Goal: Check status: Check status

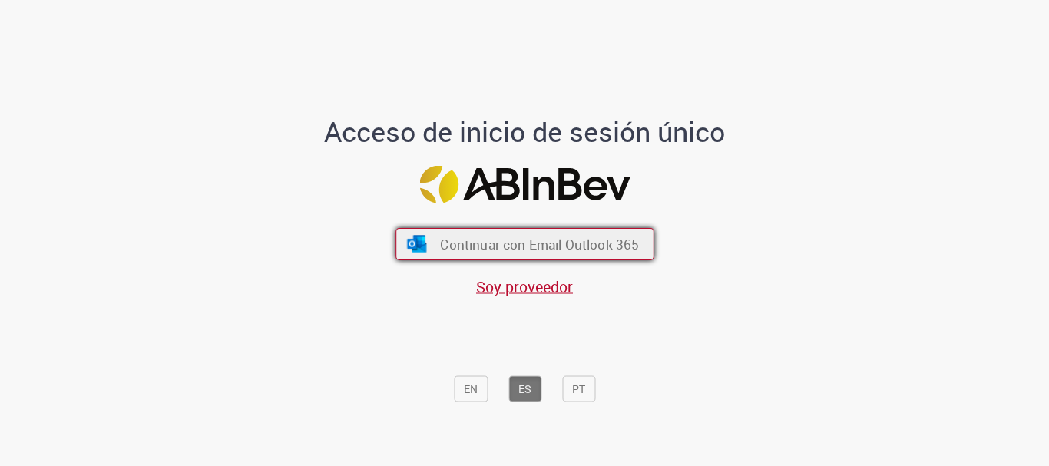
click at [539, 250] on span "Continuar con Email Outlook 365" at bounding box center [539, 245] width 199 height 18
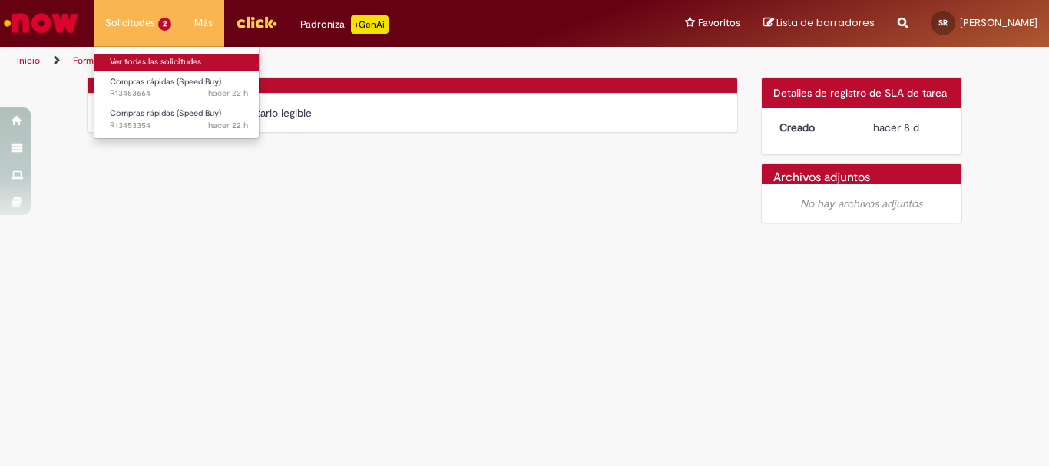
click at [147, 61] on link "Ver todas las solicitudes" at bounding box center [178, 62] width 169 height 17
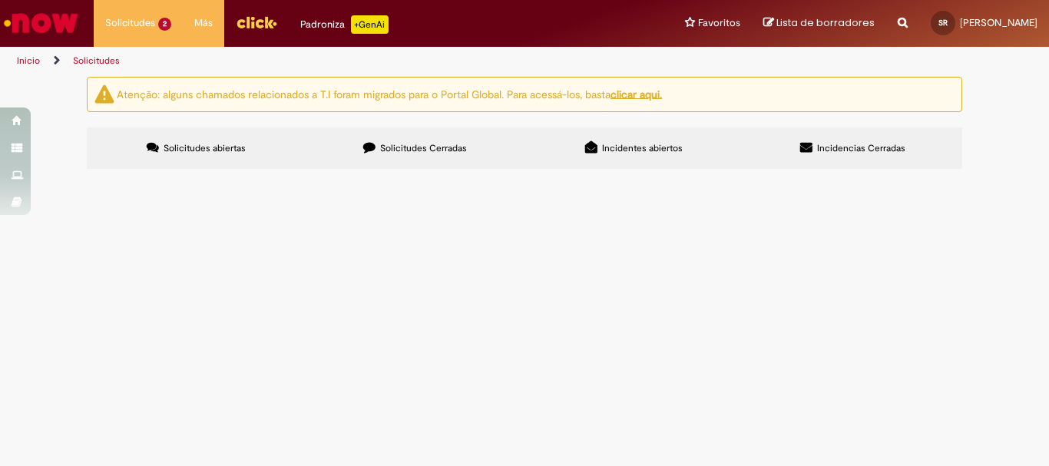
click at [429, 150] on span "Solicitudes Cerradas" at bounding box center [423, 148] width 87 height 12
click at [217, 150] on span "Solicitudes abiertas" at bounding box center [205, 148] width 82 height 12
click at [0, 0] on span "En Validación" at bounding box center [0, 0] width 0 height 0
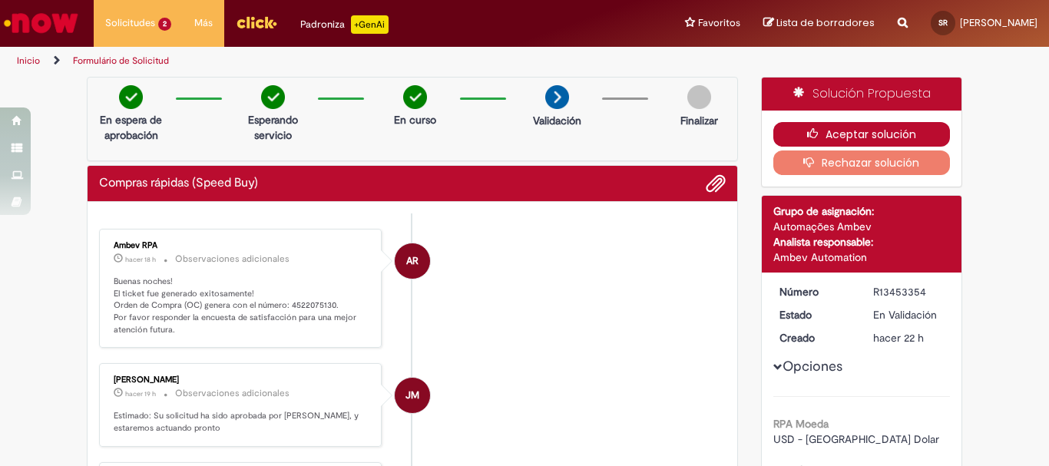
click at [825, 137] on button "Aceptar solución" at bounding box center [861, 134] width 177 height 25
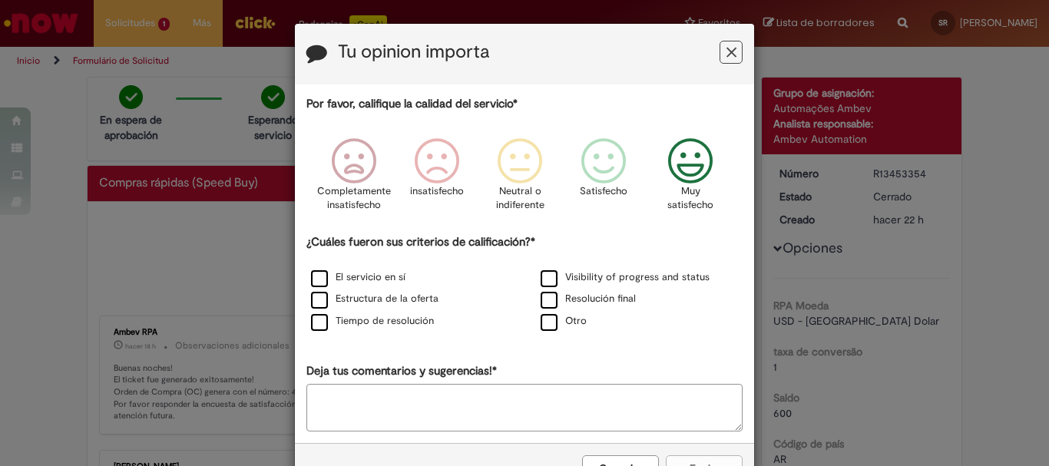
click at [689, 160] on icon "Feedback" at bounding box center [691, 161] width 58 height 46
click at [542, 300] on label "Resolución final" at bounding box center [588, 299] width 95 height 15
click at [372, 322] on label "Tiempo de resolución" at bounding box center [372, 321] width 123 height 15
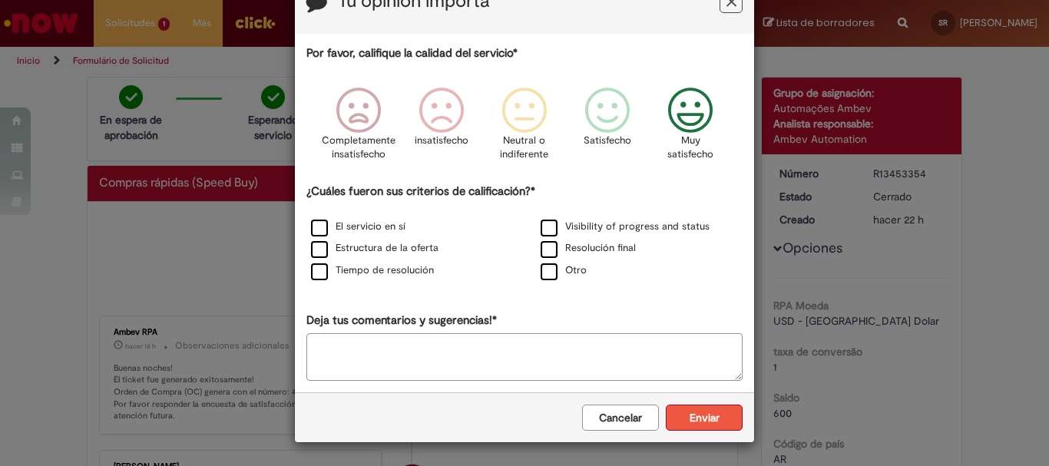
click at [703, 415] on button "Enviar" at bounding box center [704, 418] width 77 height 26
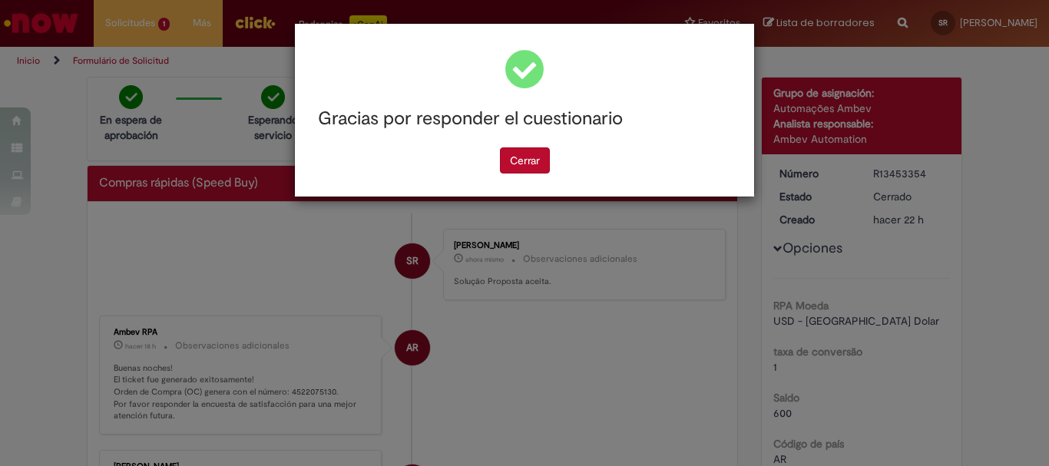
scroll to position [0, 0]
click at [533, 160] on button "Cerrar" at bounding box center [525, 160] width 50 height 26
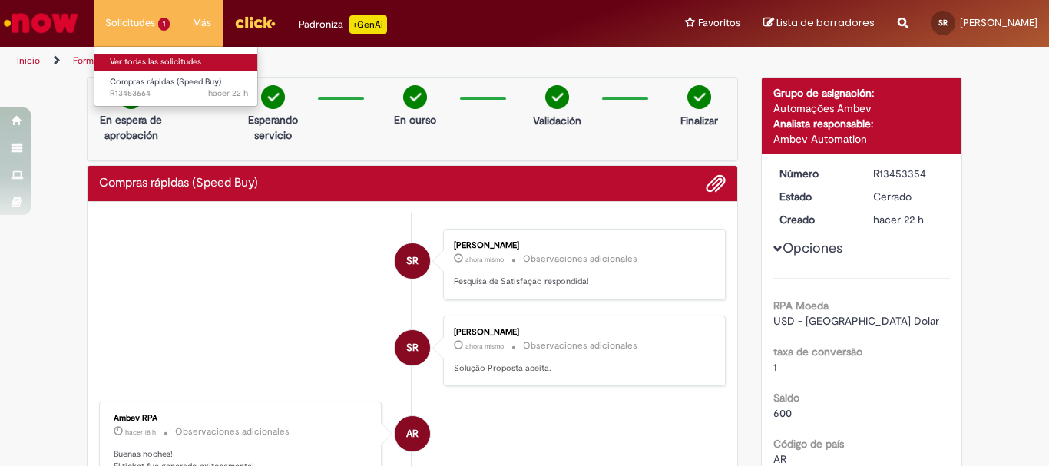
click at [151, 62] on link "Ver todas las solicitudes" at bounding box center [178, 62] width 169 height 17
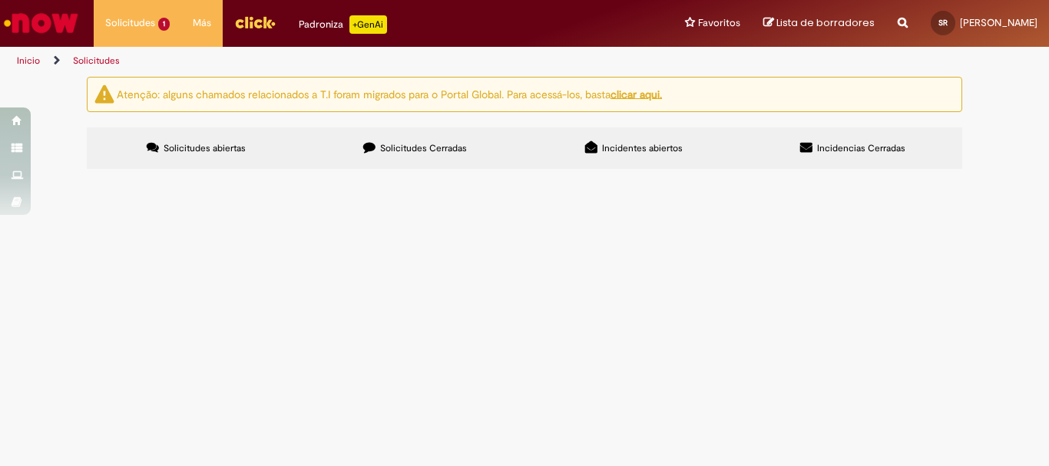
click at [0, 0] on span "R13453664" at bounding box center [0, 0] width 0 height 0
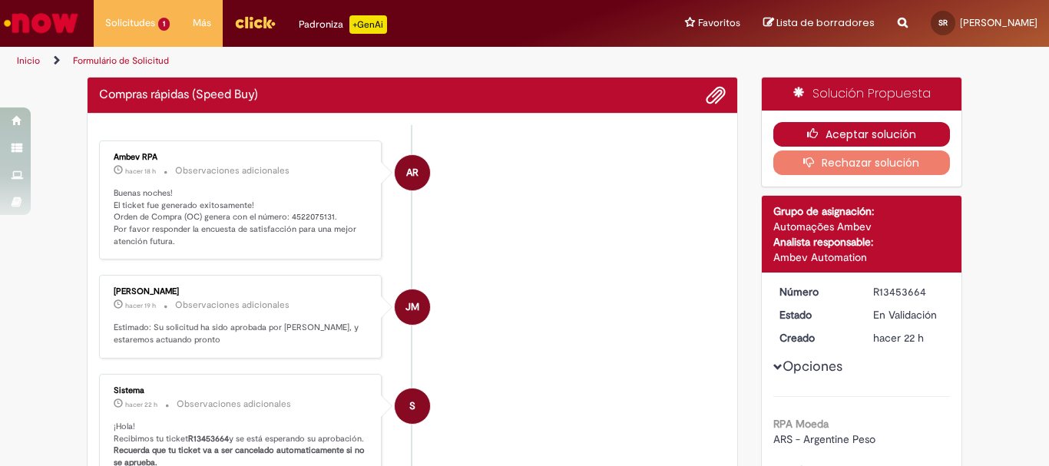
click at [881, 131] on button "Aceptar solución" at bounding box center [861, 134] width 177 height 25
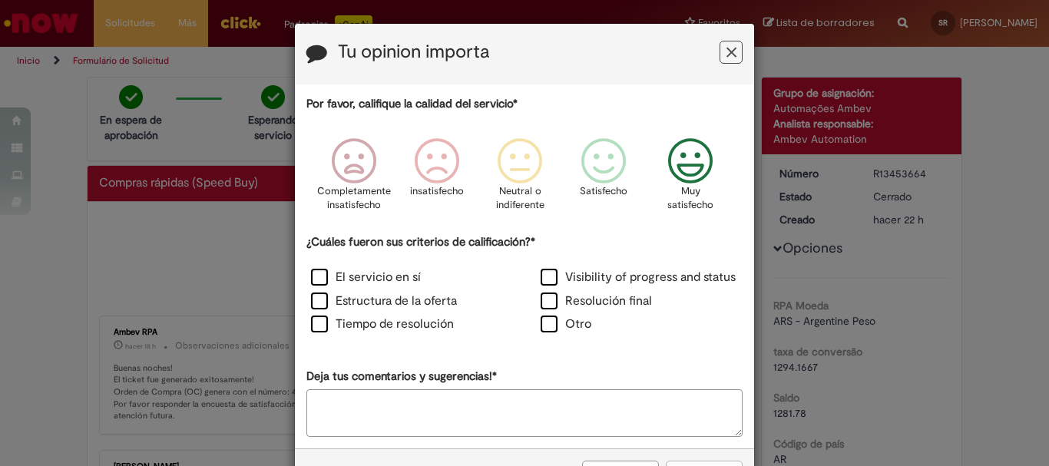
click at [679, 178] on icon "Feedback" at bounding box center [691, 161] width 58 height 46
click at [546, 305] on label "Resolución final" at bounding box center [596, 302] width 111 height 18
click at [313, 323] on label "Tiempo de resolución" at bounding box center [382, 325] width 143 height 18
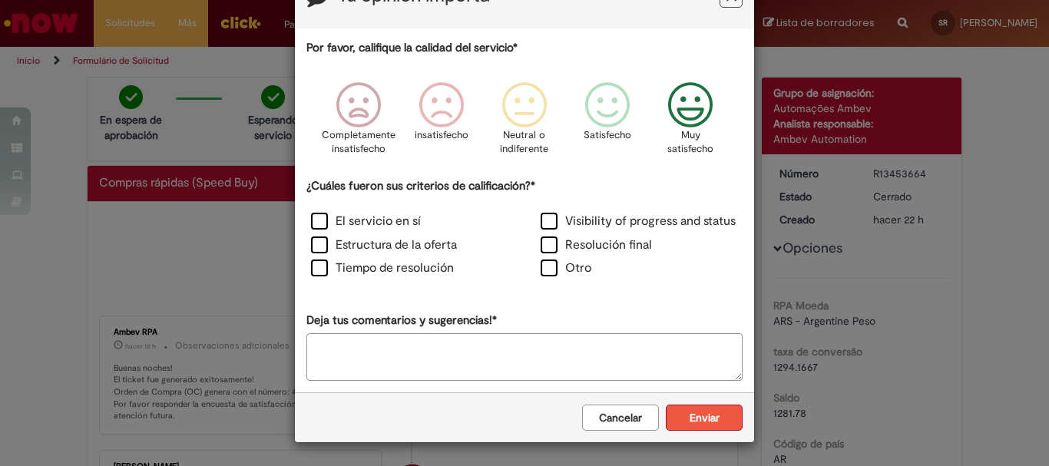
click at [695, 415] on button "Enviar" at bounding box center [704, 418] width 77 height 26
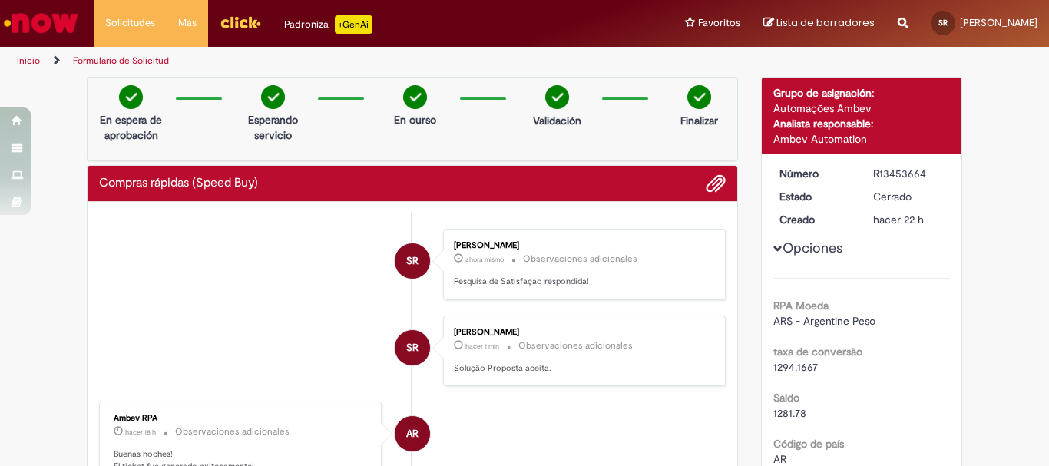
click at [28, 61] on link "Inicio" at bounding box center [28, 61] width 23 height 12
